Goal: Task Accomplishment & Management: Use online tool/utility

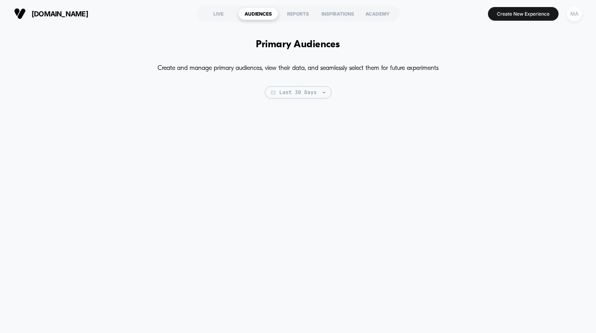
click at [576, 14] on div "MA" at bounding box center [574, 13] width 15 height 15
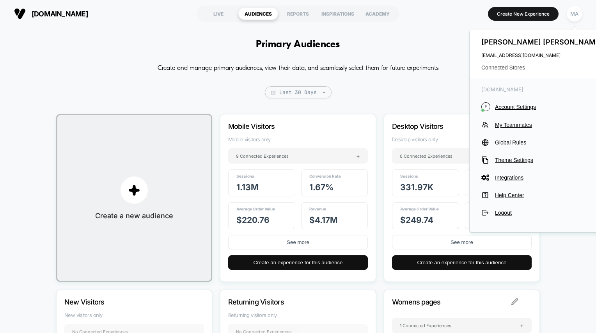
click at [516, 66] on span "Connected Stores" at bounding box center [543, 67] width 123 height 6
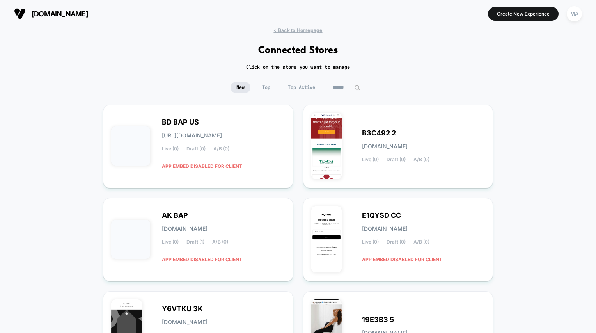
click at [356, 88] on img at bounding box center [357, 88] width 6 height 6
click at [342, 88] on input at bounding box center [346, 87] width 39 height 11
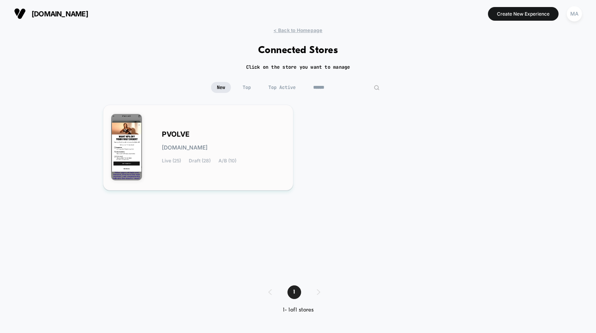
type input "******"
click at [186, 146] on span "[DOMAIN_NAME]" at bounding box center [185, 147] width 46 height 5
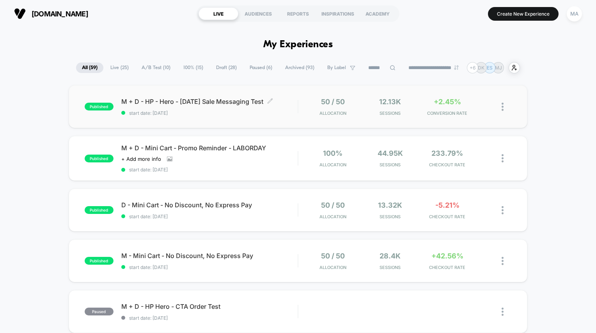
click at [270, 109] on div "M + D - HP - Hero - [DATE] Sale Messaging Test Click to edit experience details…" at bounding box center [209, 107] width 177 height 18
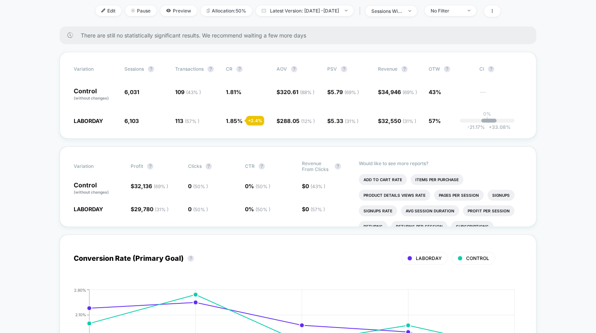
scroll to position [103, 0]
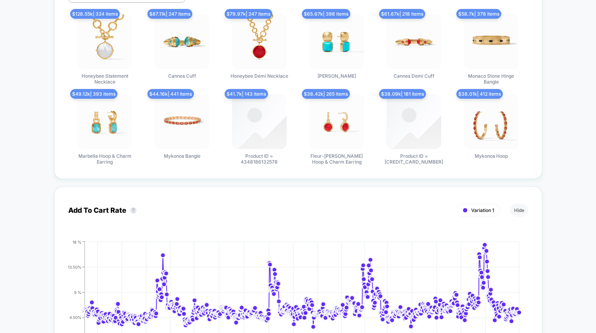
scroll to position [392, 0]
